Goal: Answer question/provide support: Share knowledge or assist other users

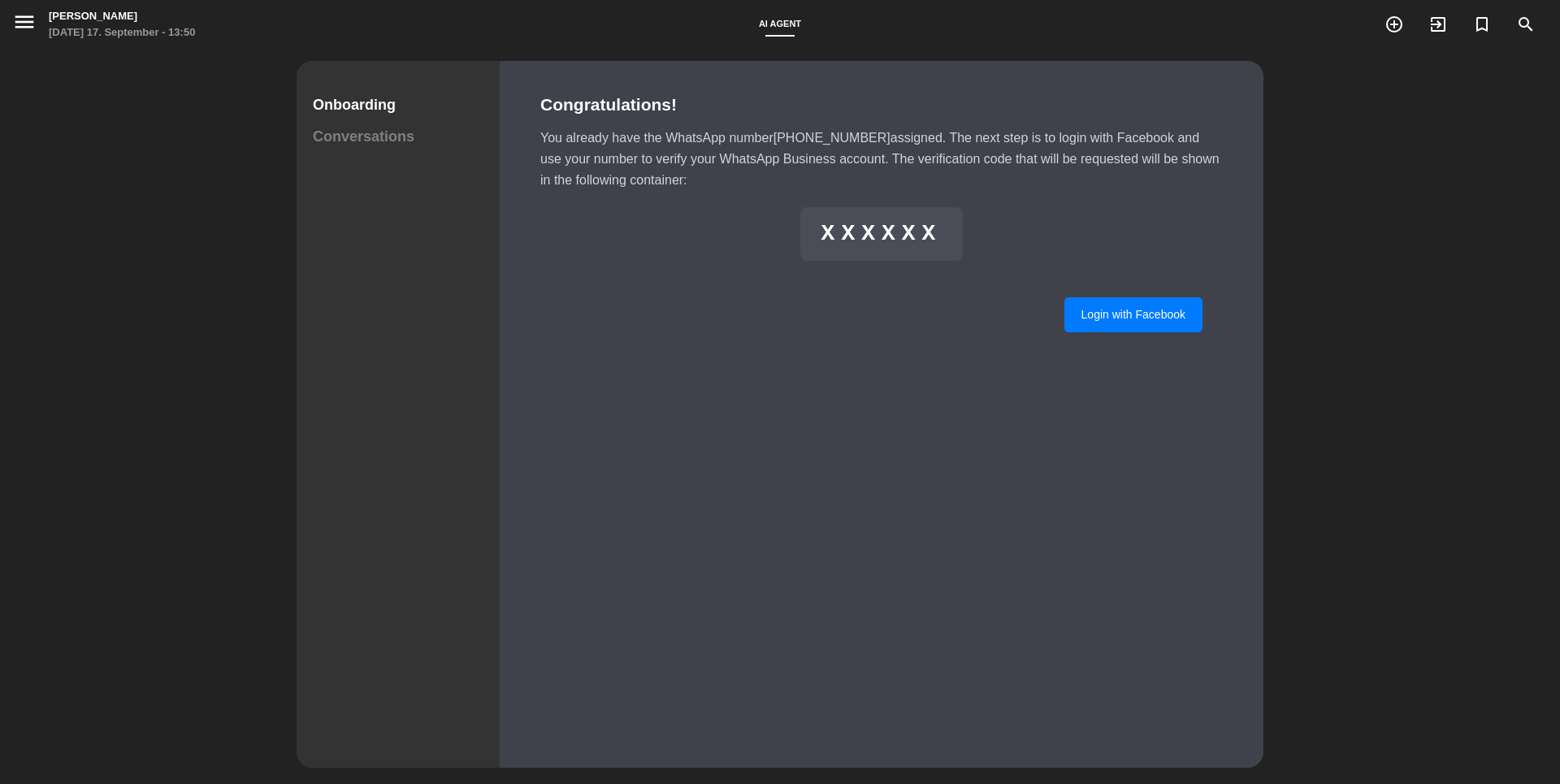
click at [395, 143] on div "Conversations" at bounding box center [398, 137] width 170 height 24
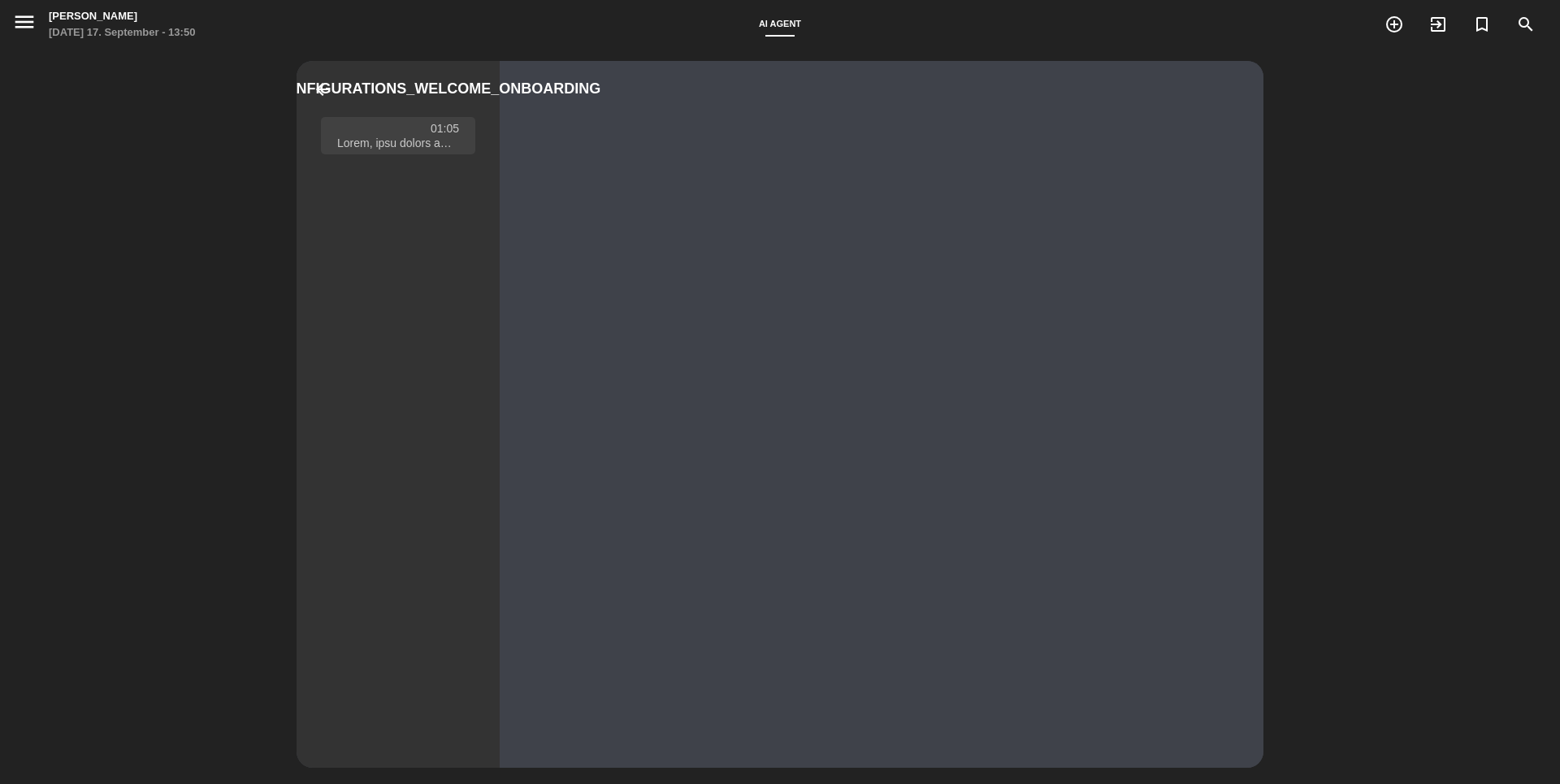
click at [446, 127] on div "01:05" at bounding box center [445, 128] width 29 height 14
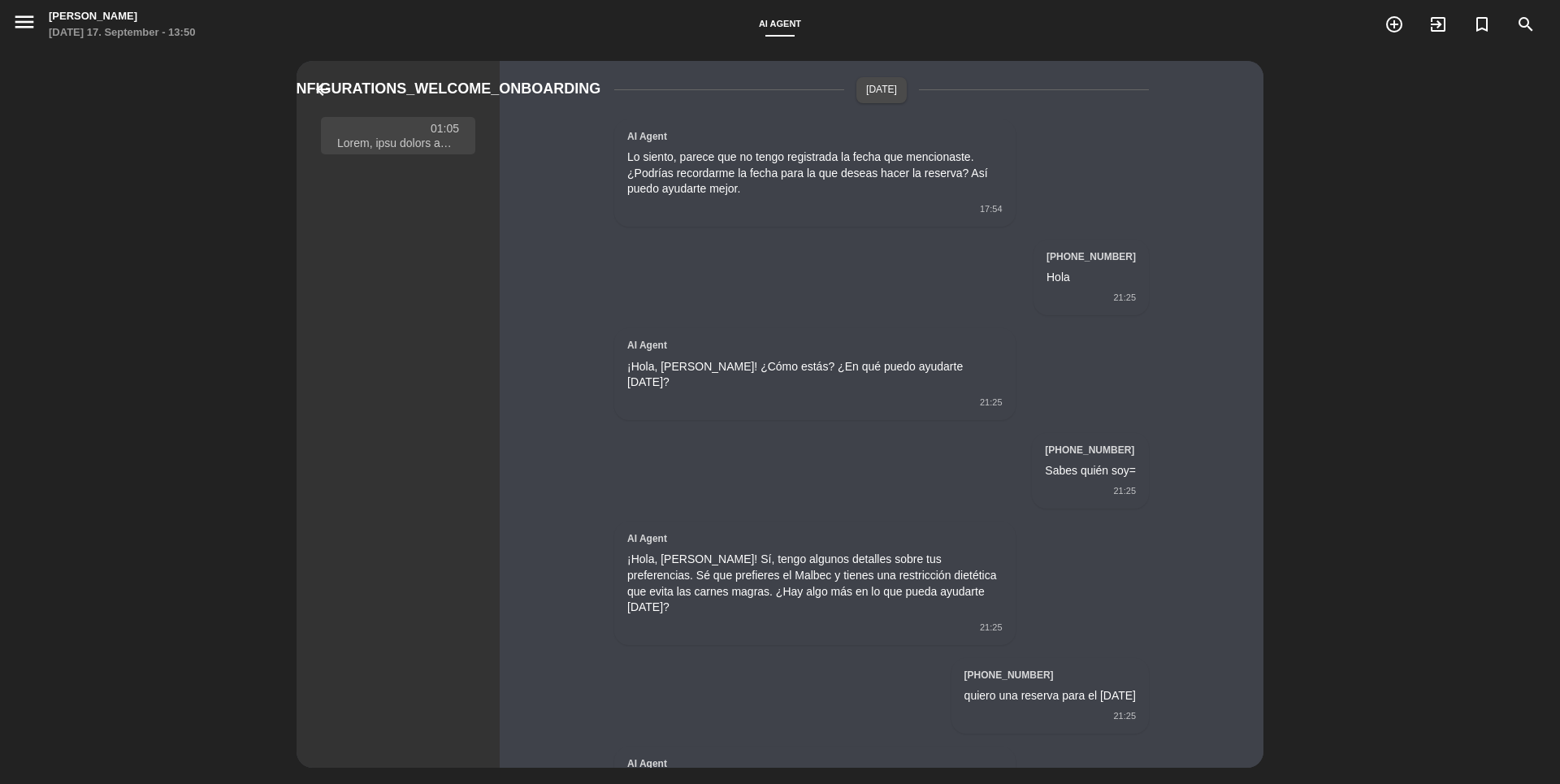
click at [912, 396] on div "21:25" at bounding box center [815, 403] width 376 height 14
click at [632, 350] on div "AI Agent" at bounding box center [815, 345] width 376 height 16
drag, startPoint x: 626, startPoint y: 368, endPoint x: 951, endPoint y: 365, distance: 325.0
click at [951, 365] on div "AI Agent ¡Hola, [PERSON_NAME]! ¿Cómo estás? ¿En qué puedo ayudarte [DATE]? 21:25" at bounding box center [881, 374] width 535 height 92
click at [824, 354] on div "AI Agent ¡Hola, [PERSON_NAME]! ¿Cómo estás? ¿En qué puedo ayudarte [DATE]? 21:25" at bounding box center [815, 374] width 402 height 92
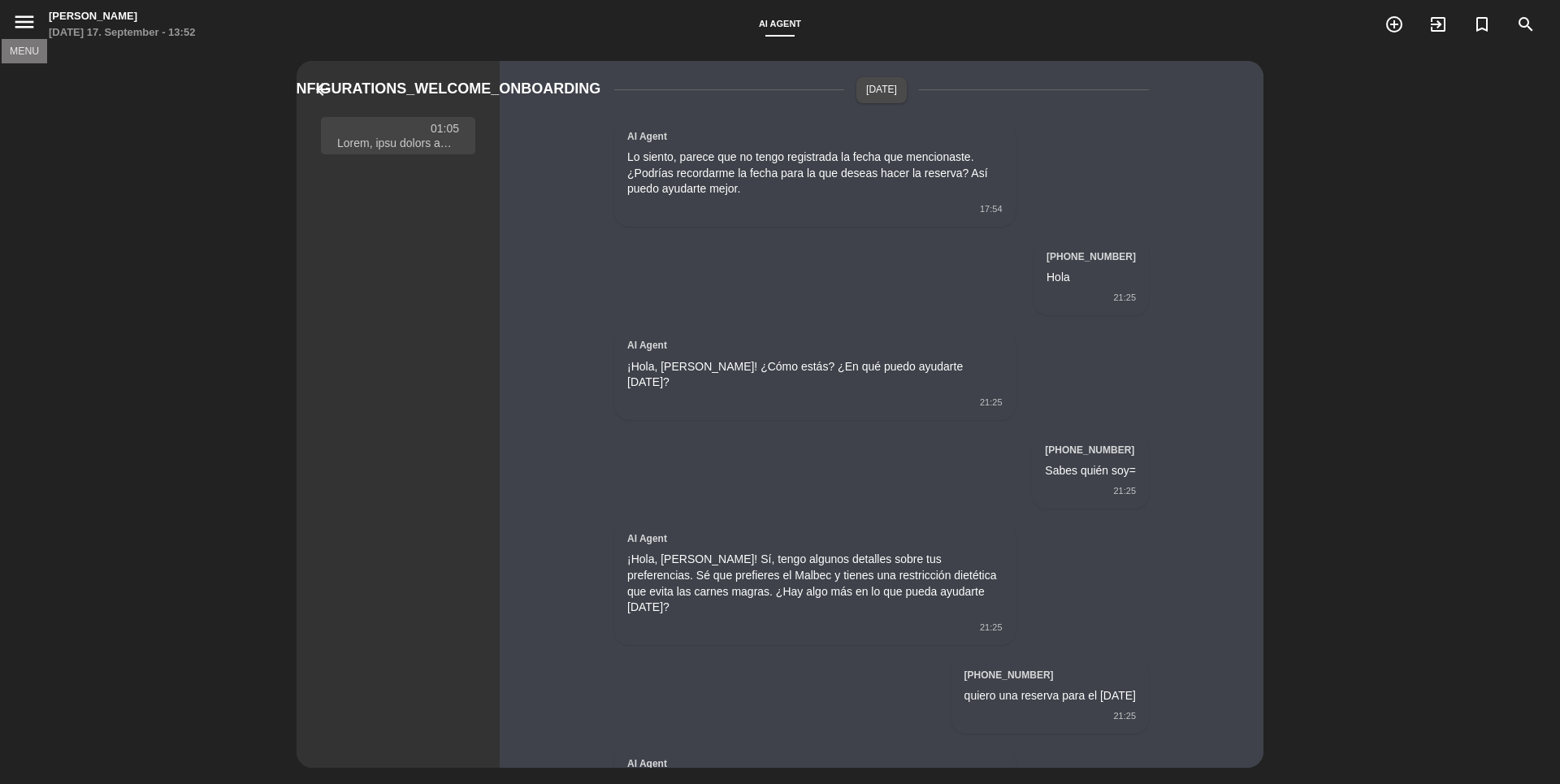
click at [30, 23] on icon "menu" at bounding box center [24, 21] width 24 height 24
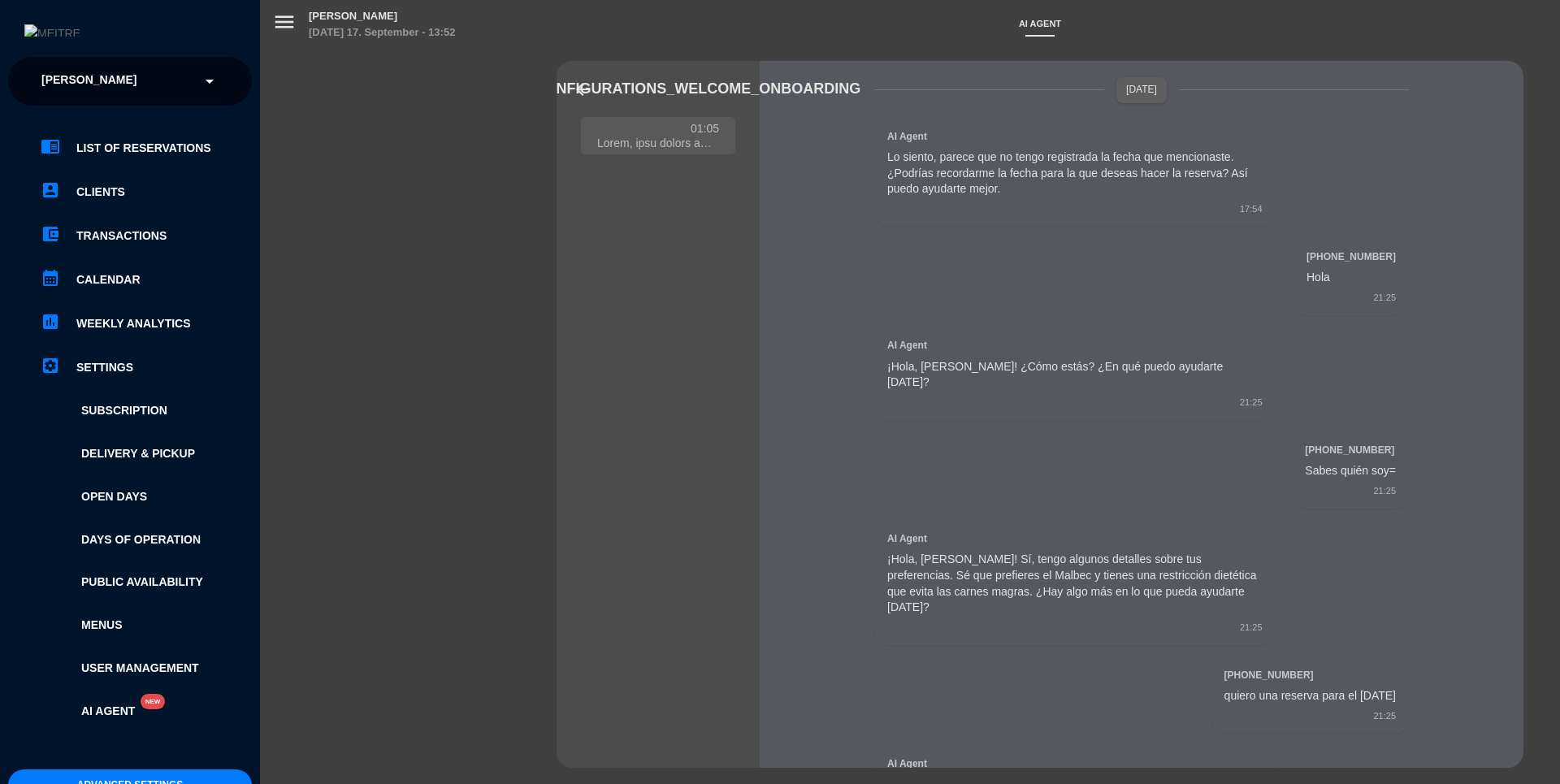
click at [83, 70] on span "[PERSON_NAME]" at bounding box center [88, 81] width 95 height 34
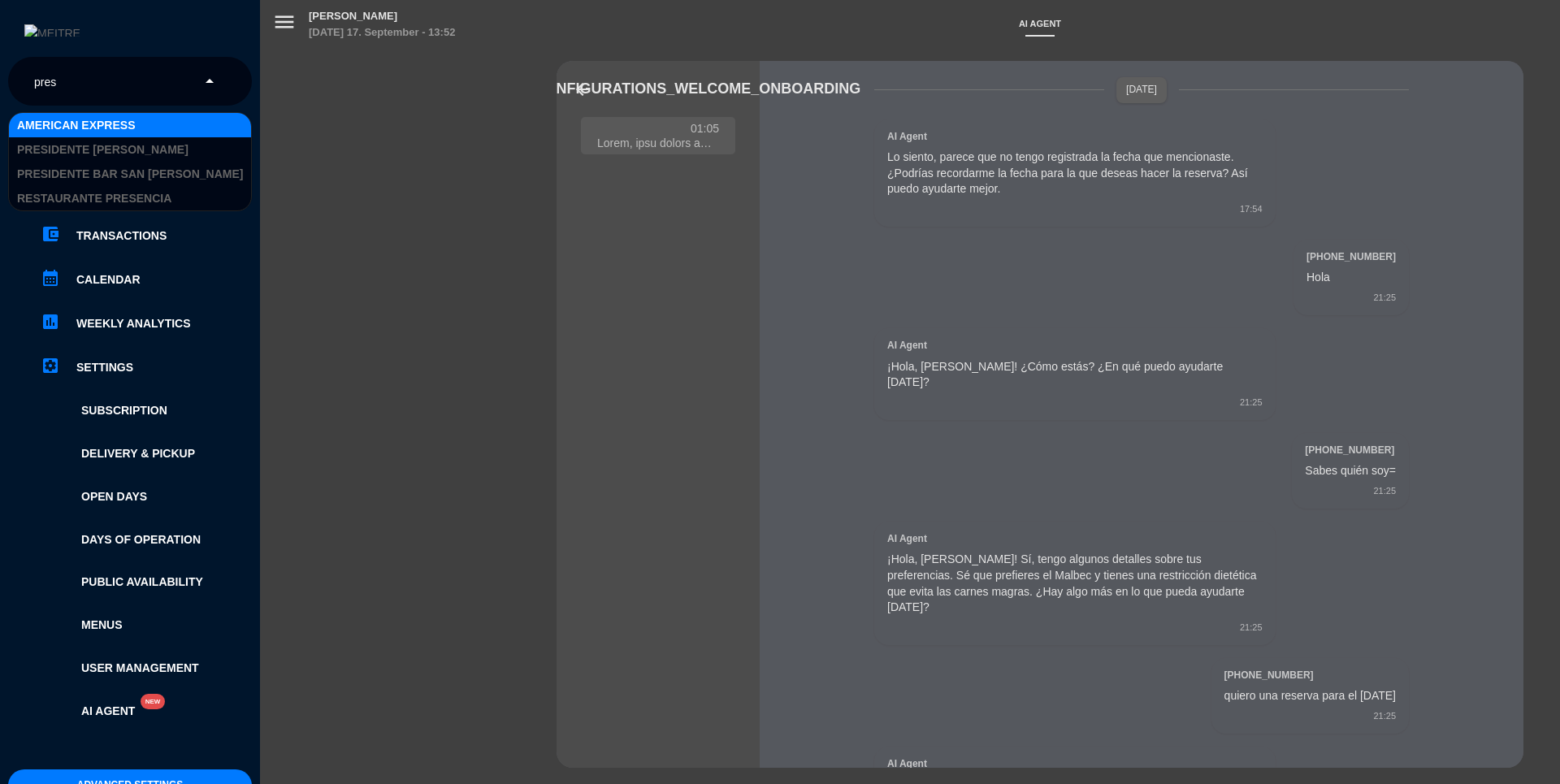
type input "prese"
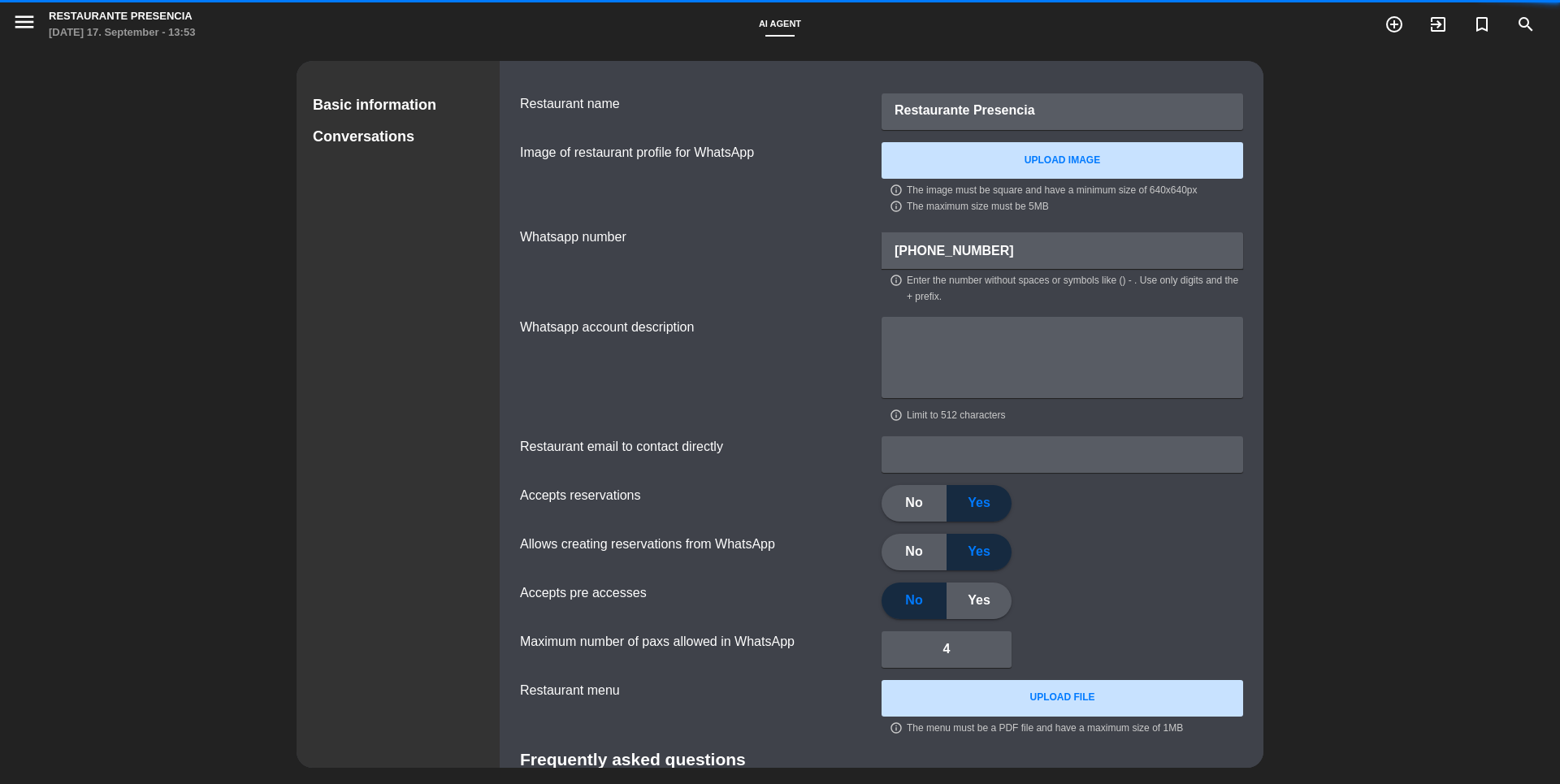
click at [323, 137] on div "Conversations" at bounding box center [398, 137] width 170 height 24
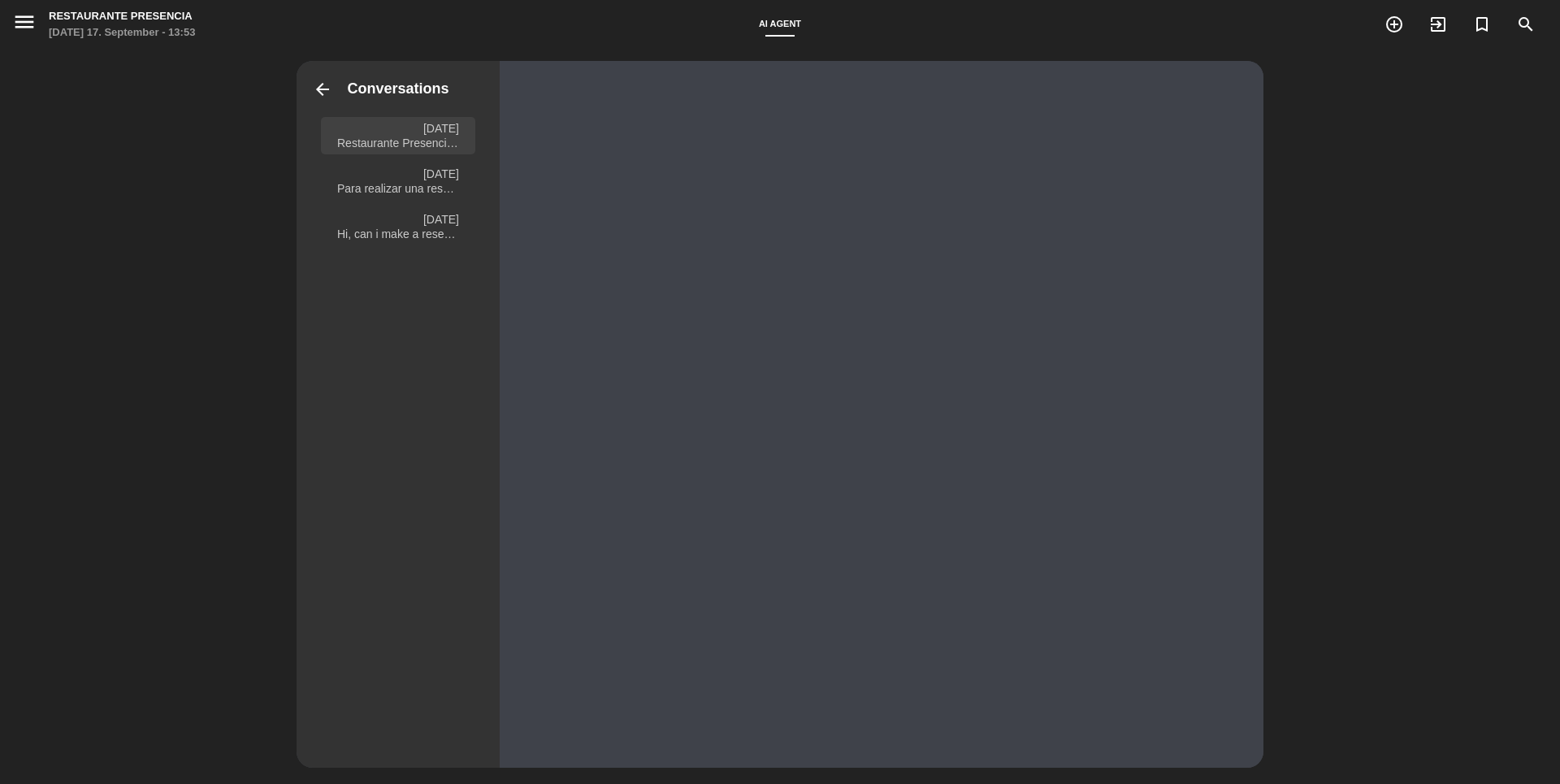
click at [424, 133] on div "[DATE]" at bounding box center [441, 128] width 35 height 14
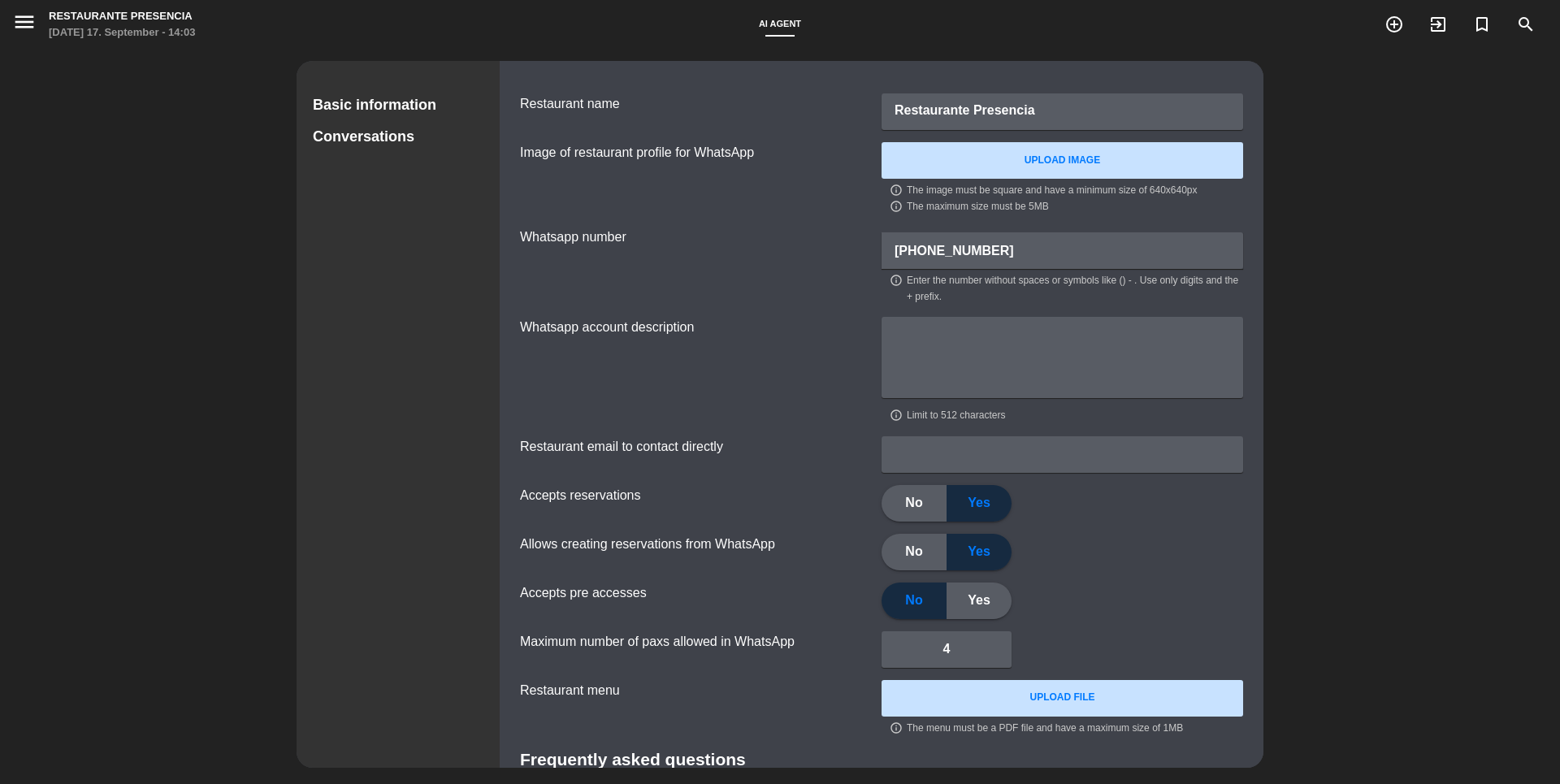
click at [379, 143] on div "Conversations" at bounding box center [398, 137] width 170 height 24
click at [360, 142] on div "Conversations" at bounding box center [398, 137] width 170 height 24
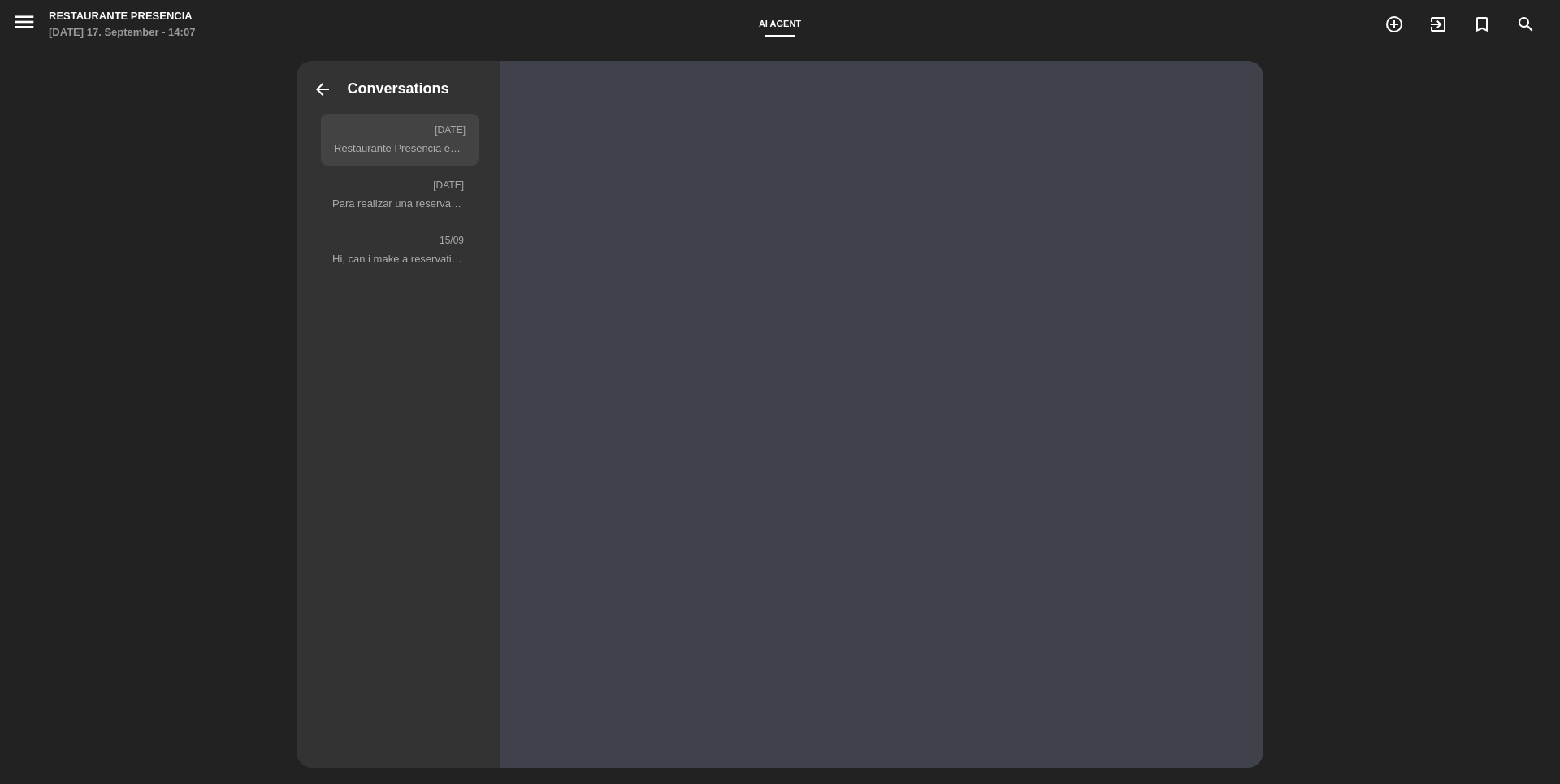
click at [362, 159] on div "[DATE] Restaurante Presencia está ubicado en [STREET_ADDRESS]. Puede visitar nu…" at bounding box center [400, 140] width 158 height 52
